Goal: Task Accomplishment & Management: Manage account settings

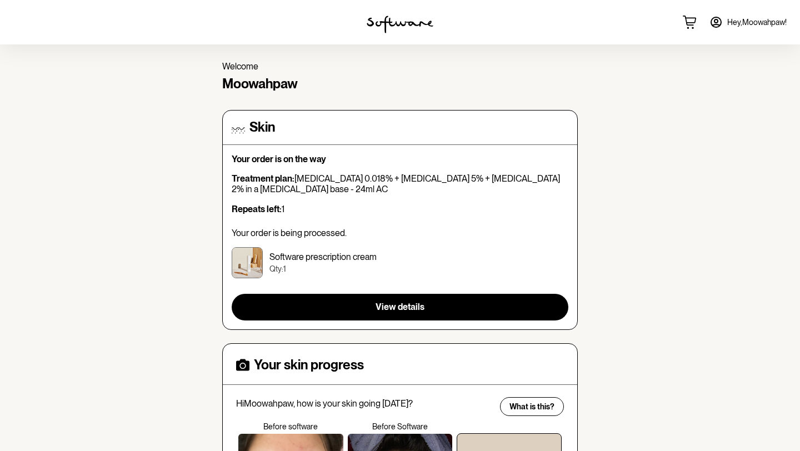
scroll to position [37, 0]
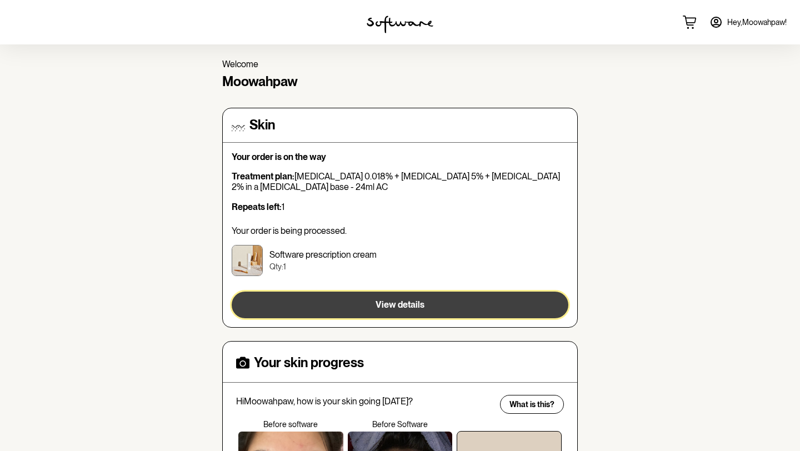
click at [407, 307] on span "View details" at bounding box center [400, 304] width 49 height 11
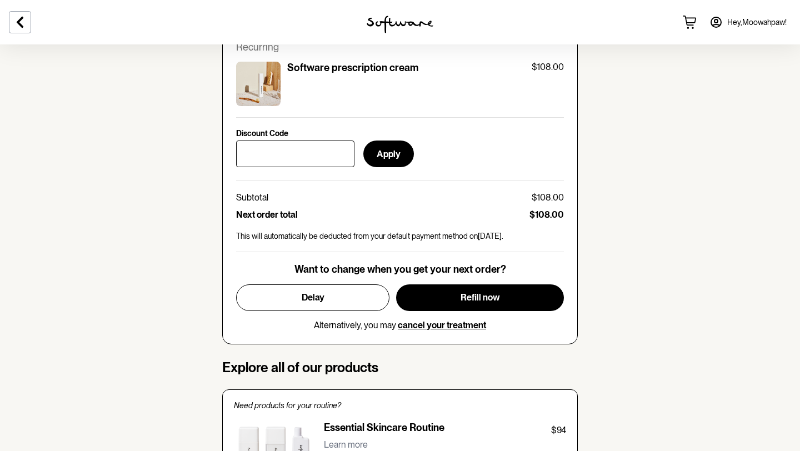
scroll to position [482, 0]
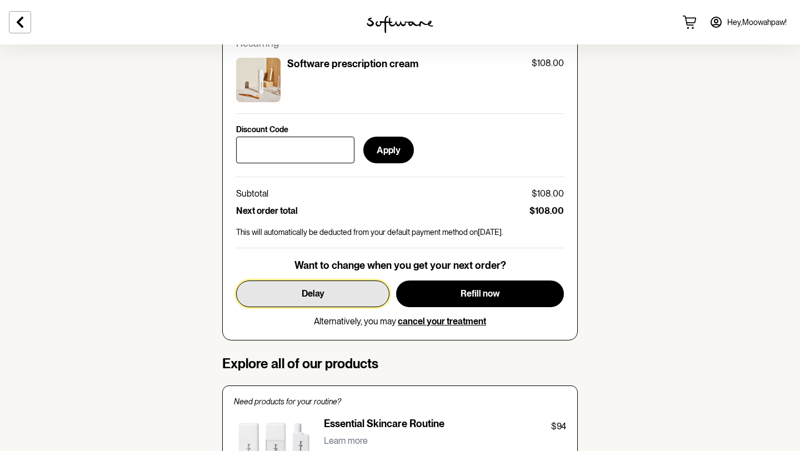
click at [362, 285] on button "Delay" at bounding box center [312, 294] width 153 height 27
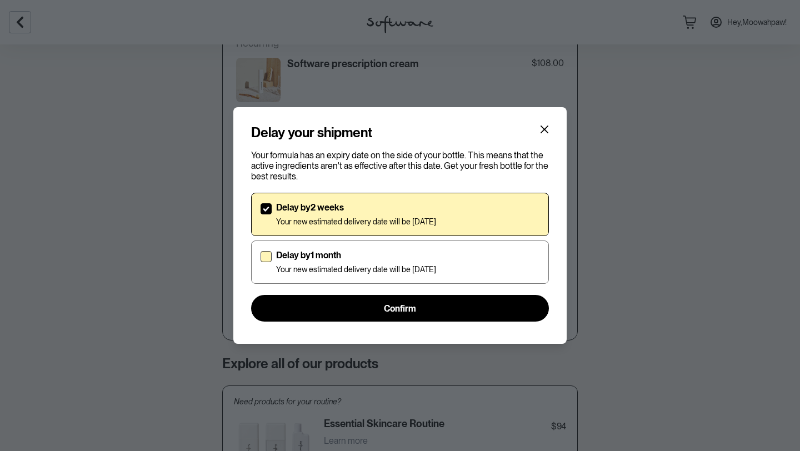
click at [436, 257] on p "Delay by 1 month" at bounding box center [356, 255] width 160 height 11
click at [261, 262] on input "Delay by 1 month Your new estimated delivery date will be [DATE]" at bounding box center [260, 262] width 1 height 1
checkbox input "true"
checkbox input "false"
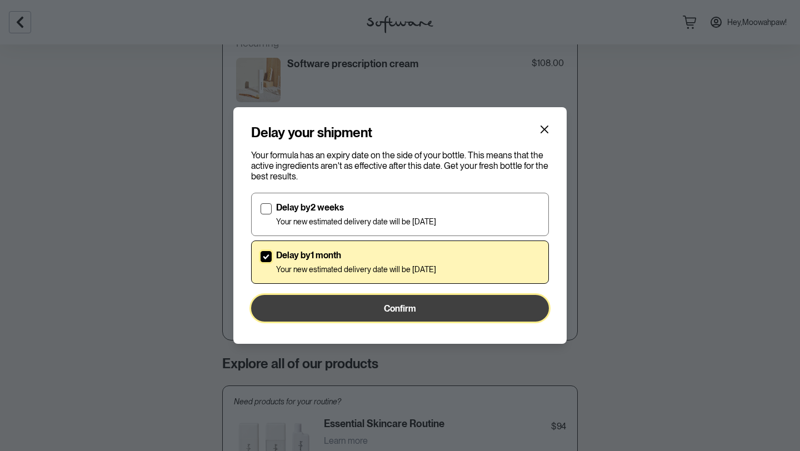
click at [435, 298] on button "Confirm" at bounding box center [400, 308] width 298 height 27
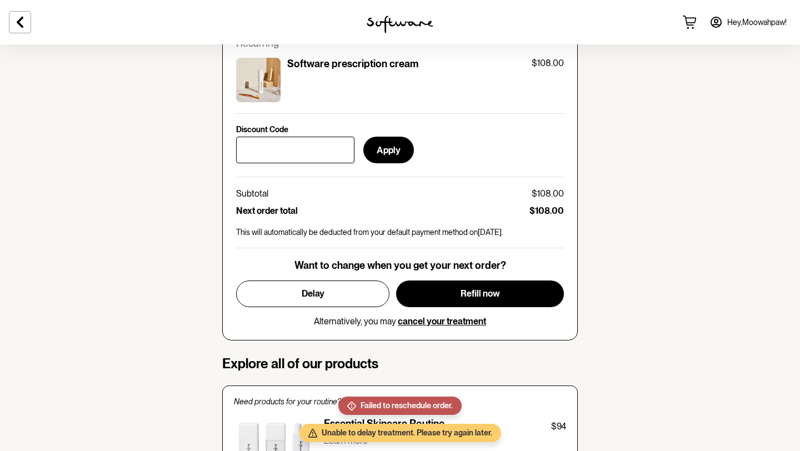
click at [408, 433] on div "Learn more" at bounding box center [445, 442] width 242 height 19
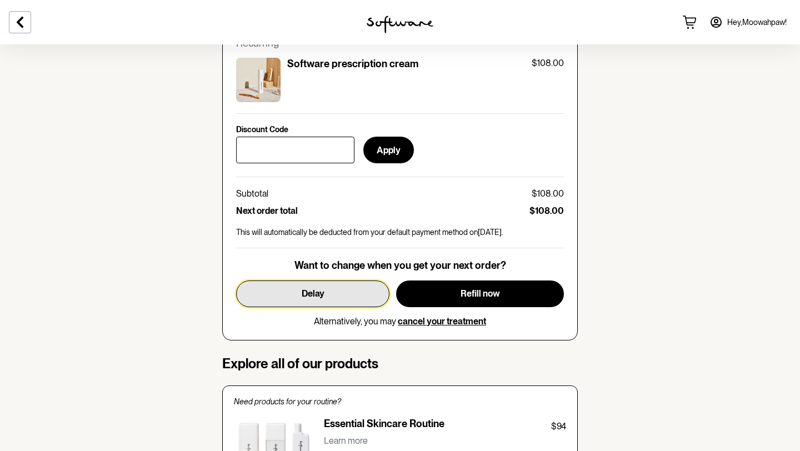
click at [343, 281] on button "Delay" at bounding box center [312, 294] width 153 height 27
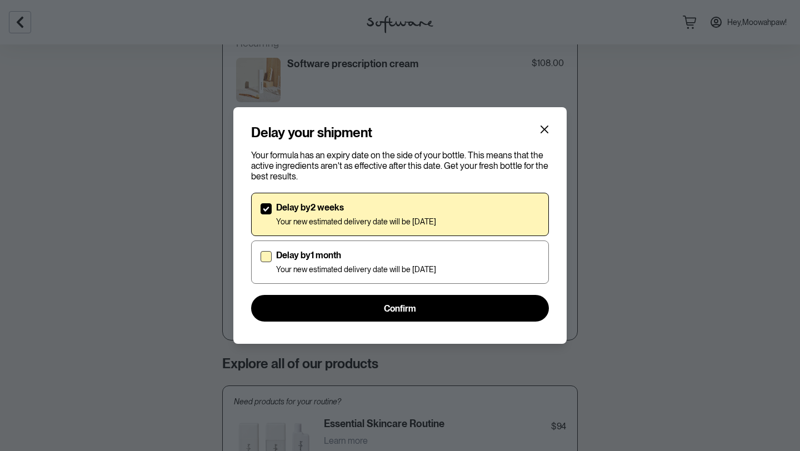
click at [405, 271] on p "Your new estimated delivery date will be [DATE]" at bounding box center [356, 269] width 160 height 9
click at [261, 263] on input "Delay by 1 month Your new estimated delivery date will be [DATE]" at bounding box center [260, 262] width 1 height 1
checkbox input "true"
checkbox input "false"
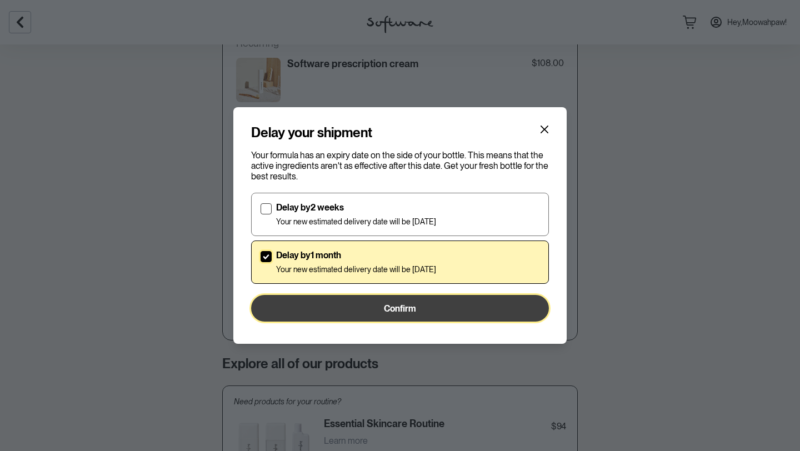
click at [397, 302] on button "Confirm" at bounding box center [400, 308] width 298 height 27
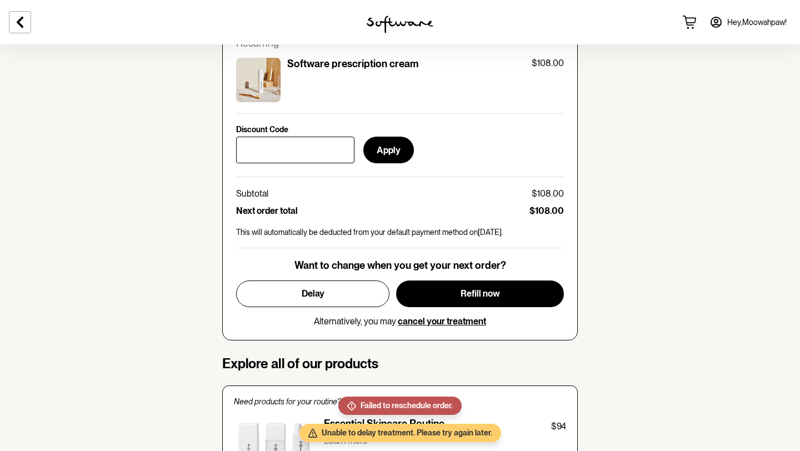
click at [345, 268] on div "Want to change when you get your next order? Delay Refill now Alternatively, yo…" at bounding box center [400, 292] width 328 height 67
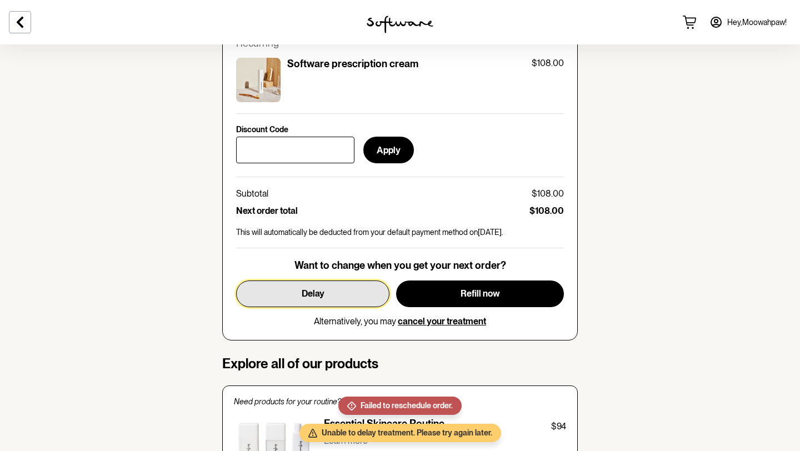
click at [345, 281] on button "Delay" at bounding box center [312, 294] width 153 height 27
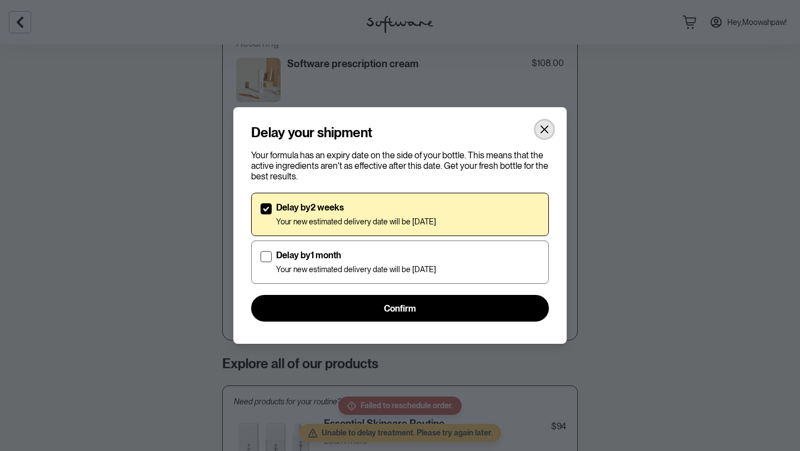
click at [545, 128] on icon "Close" at bounding box center [545, 130] width 8 height 8
